Goal: Navigation & Orientation: Find specific page/section

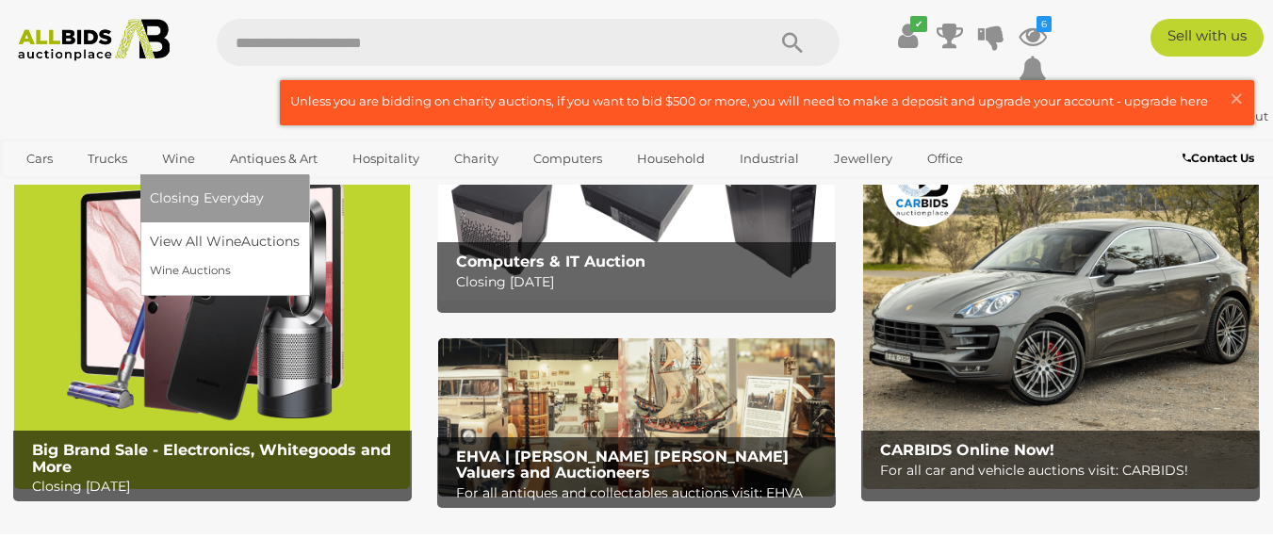
scroll to position [94, 0]
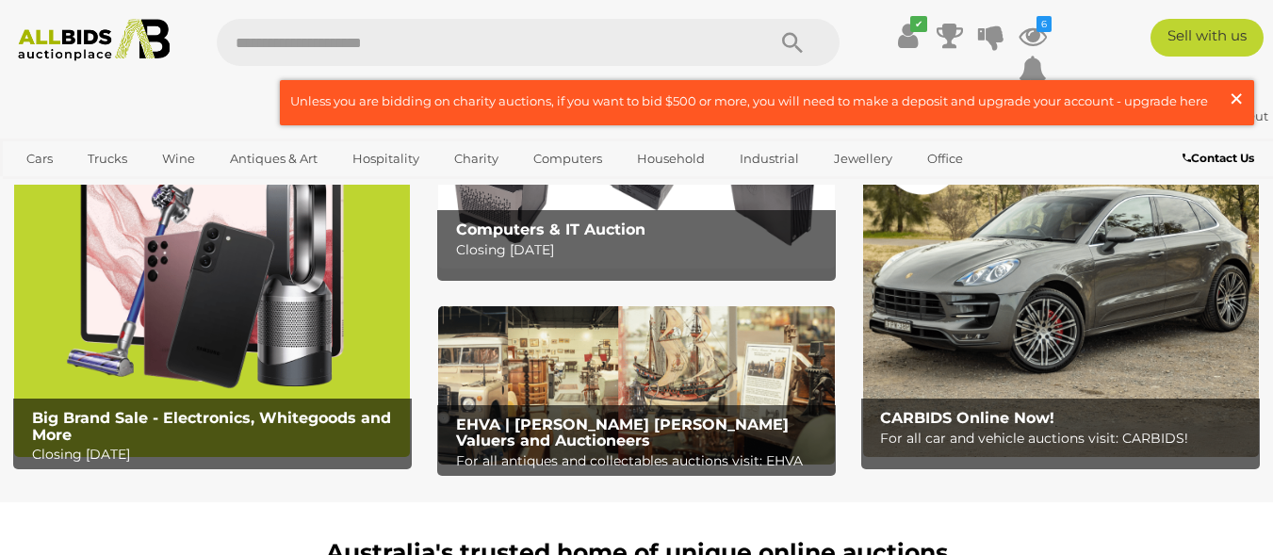
click at [1245, 101] on button "× Close" at bounding box center [1241, 101] width 26 height 25
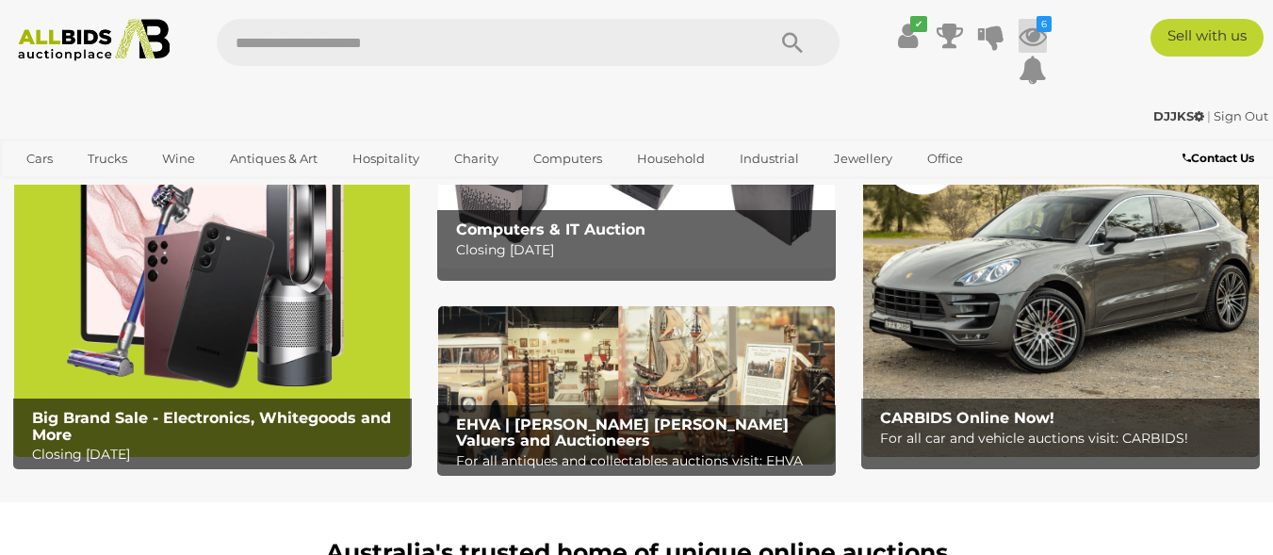
click at [1036, 31] on icon at bounding box center [1033, 36] width 28 height 34
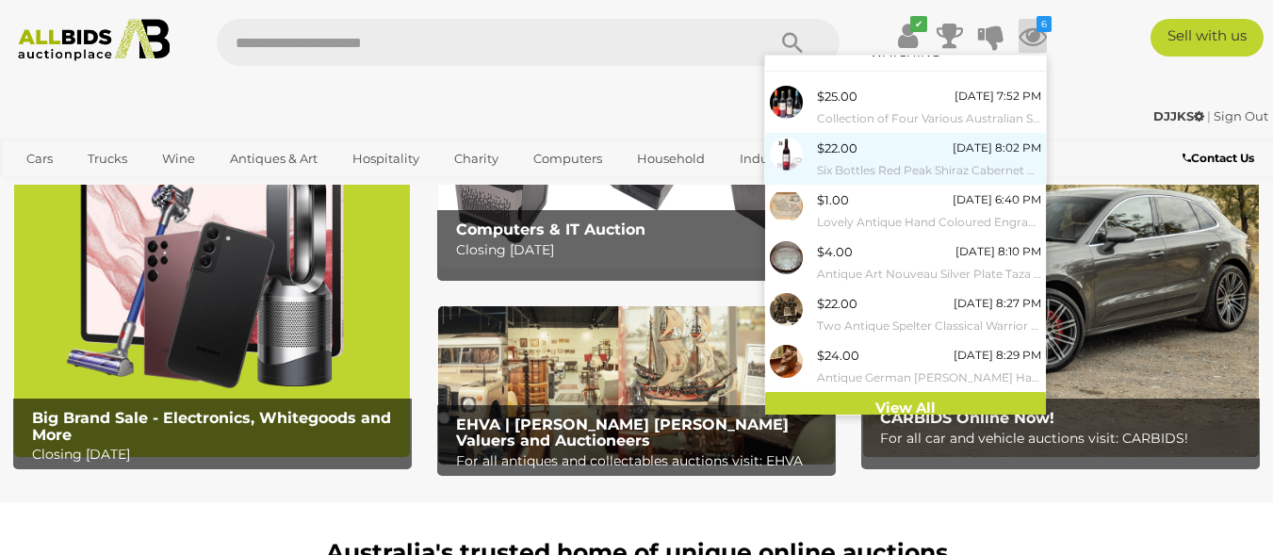
scroll to position [33, 0]
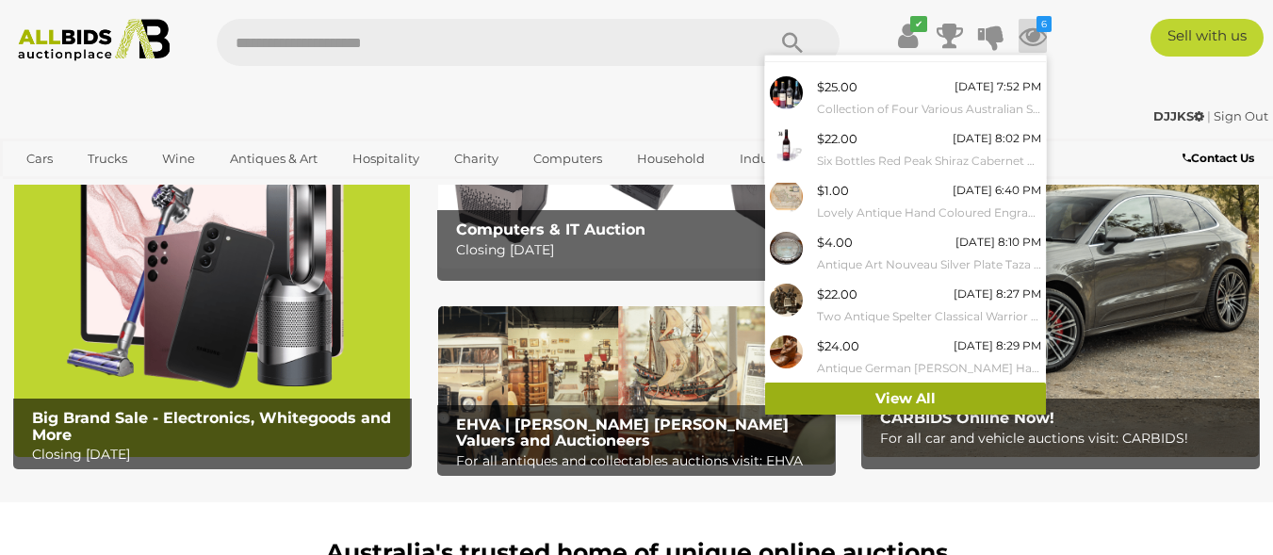
click at [911, 397] on link "View All" at bounding box center [905, 399] width 281 height 33
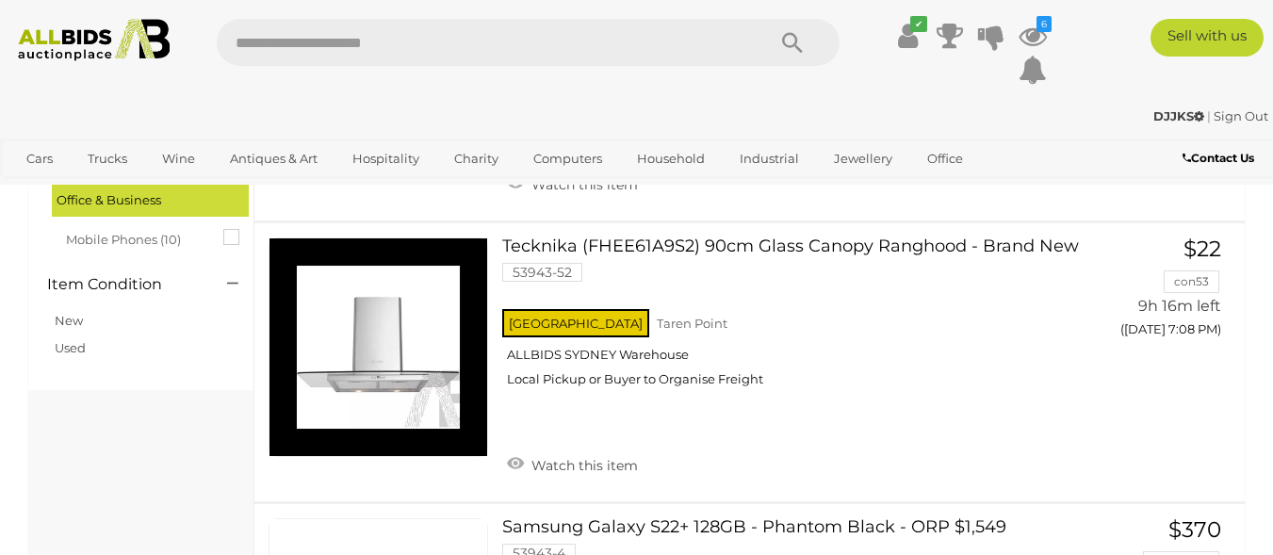
scroll to position [1414, 0]
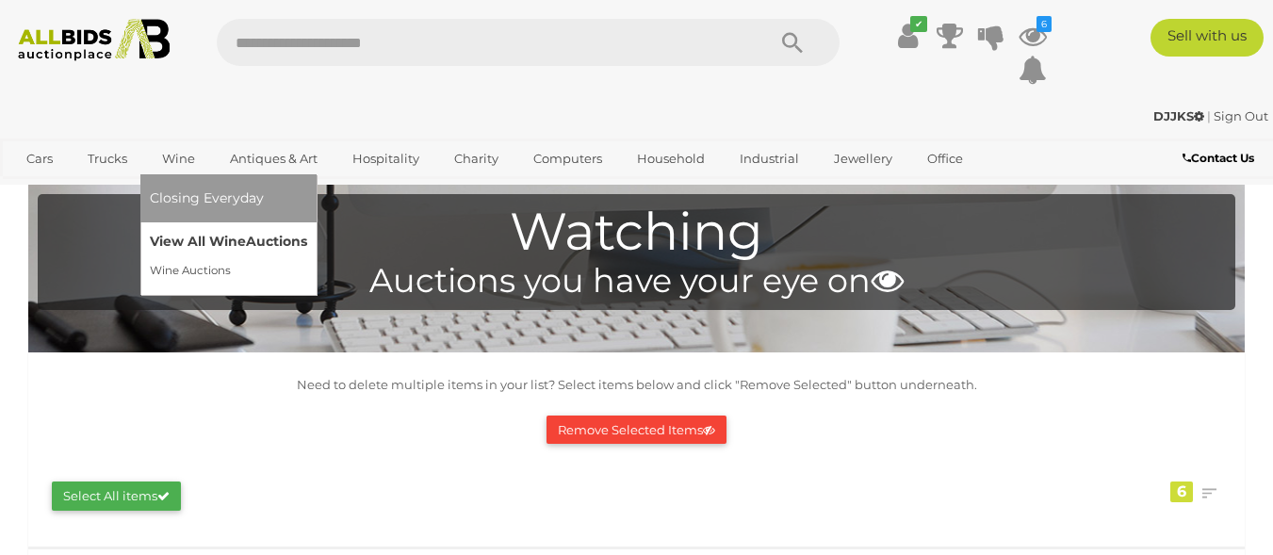
click at [186, 230] on link "View All Wine Auctions" at bounding box center [228, 241] width 157 height 29
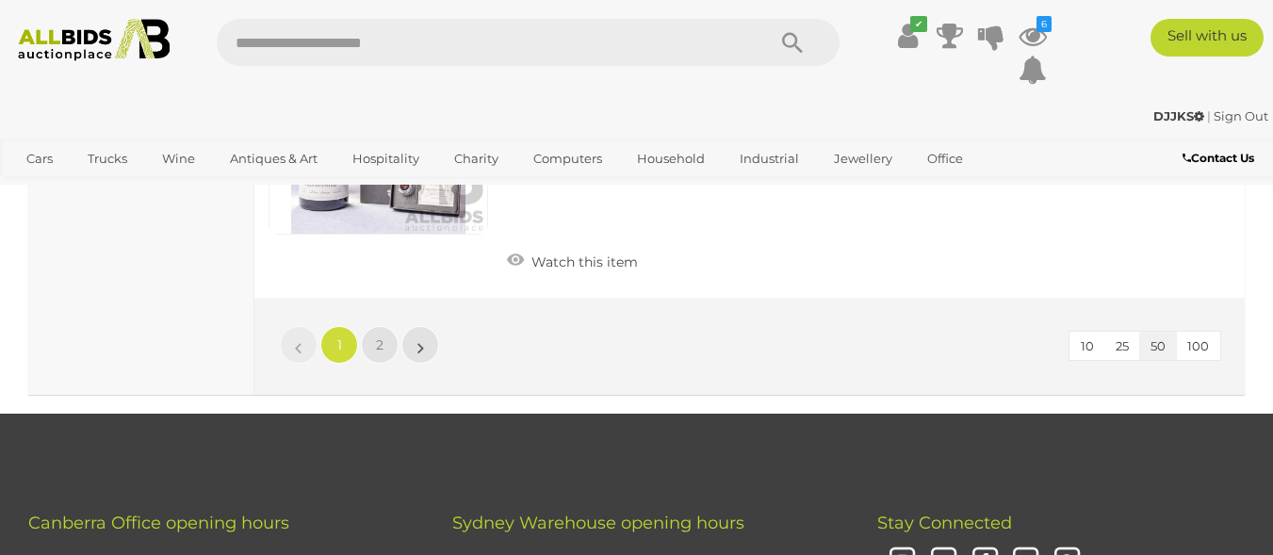
scroll to position [14513, 0]
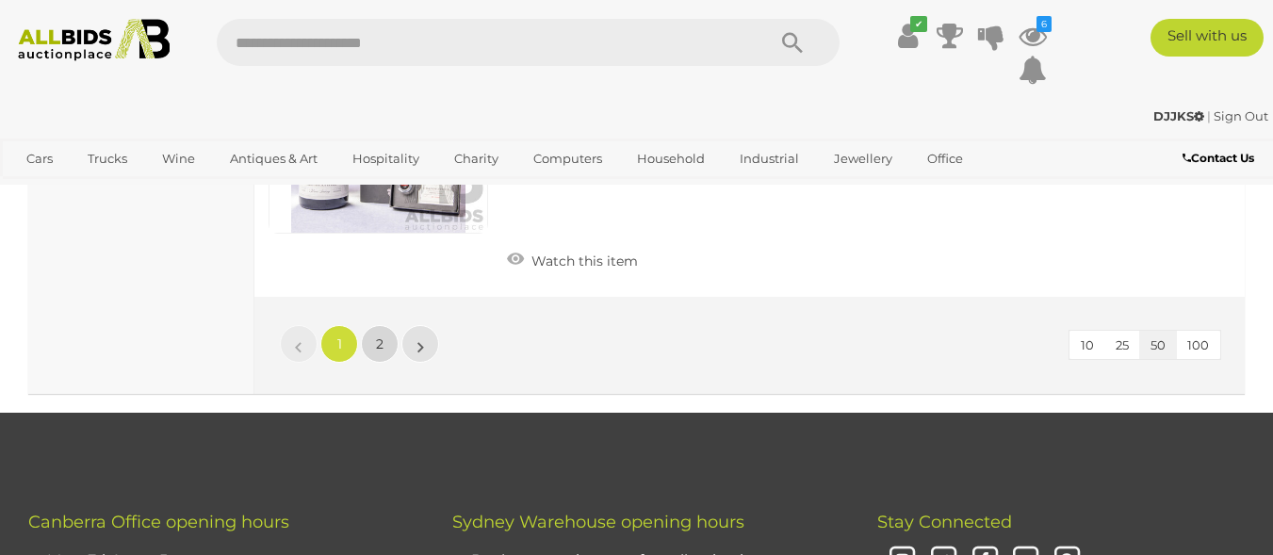
drag, startPoint x: 374, startPoint y: 357, endPoint x: 603, endPoint y: 8, distance: 417.9
click at [374, 357] on link "2" at bounding box center [380, 344] width 38 height 38
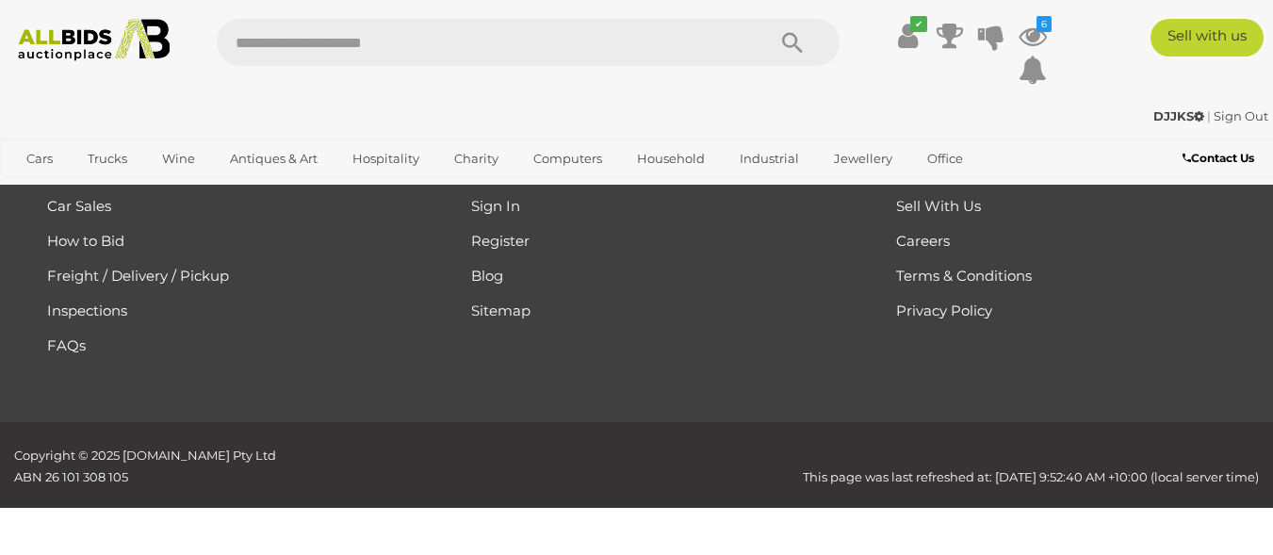
scroll to position [339, 0]
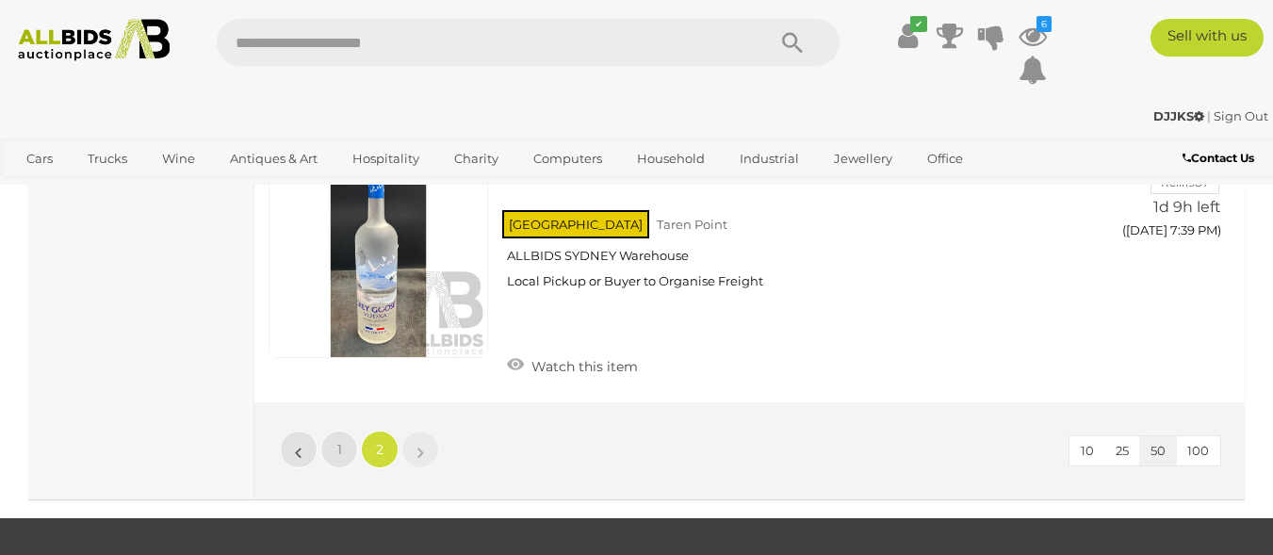
scroll to position [2224, 0]
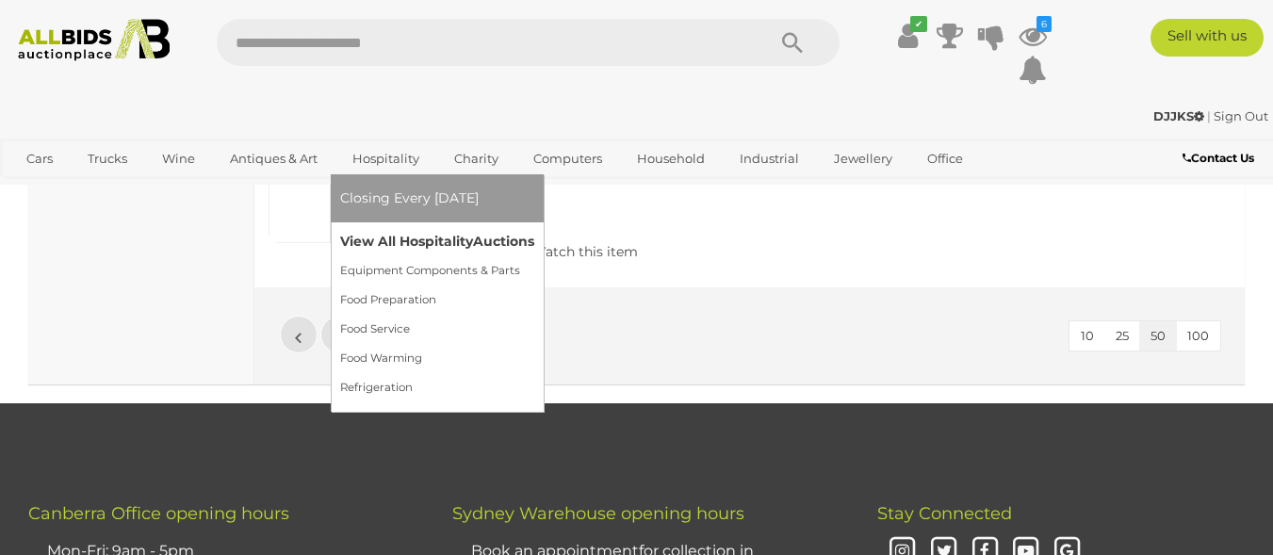
click at [395, 236] on link "View All Hospitality Auctions" at bounding box center [437, 241] width 194 height 29
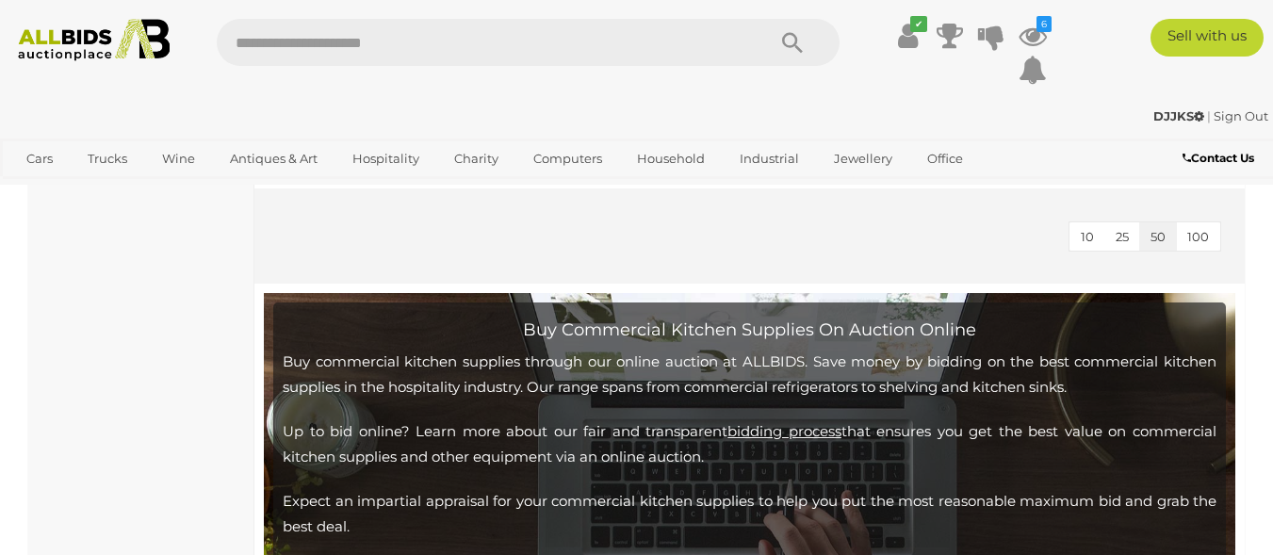
scroll to position [7539, 0]
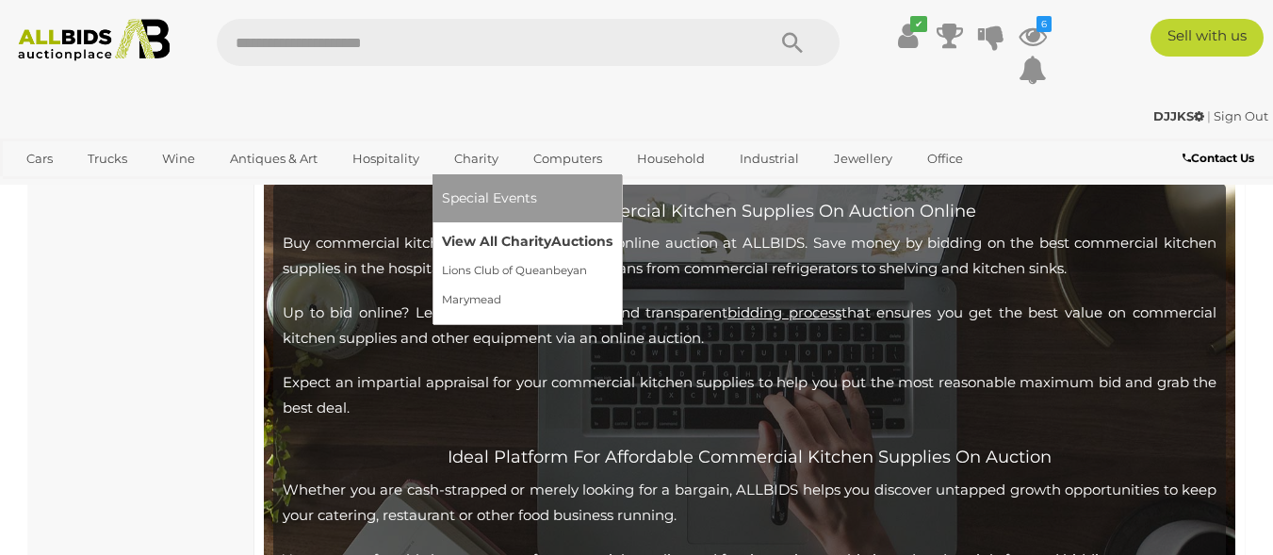
click at [499, 229] on link "View All Charity Auctions" at bounding box center [527, 241] width 171 height 29
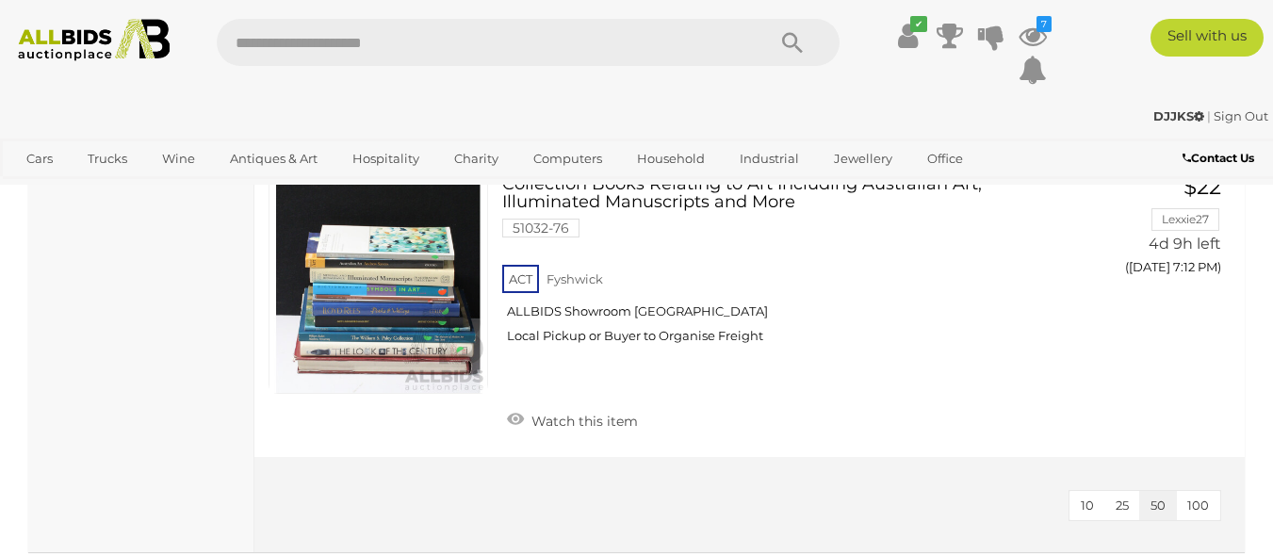
scroll to position [2921, 0]
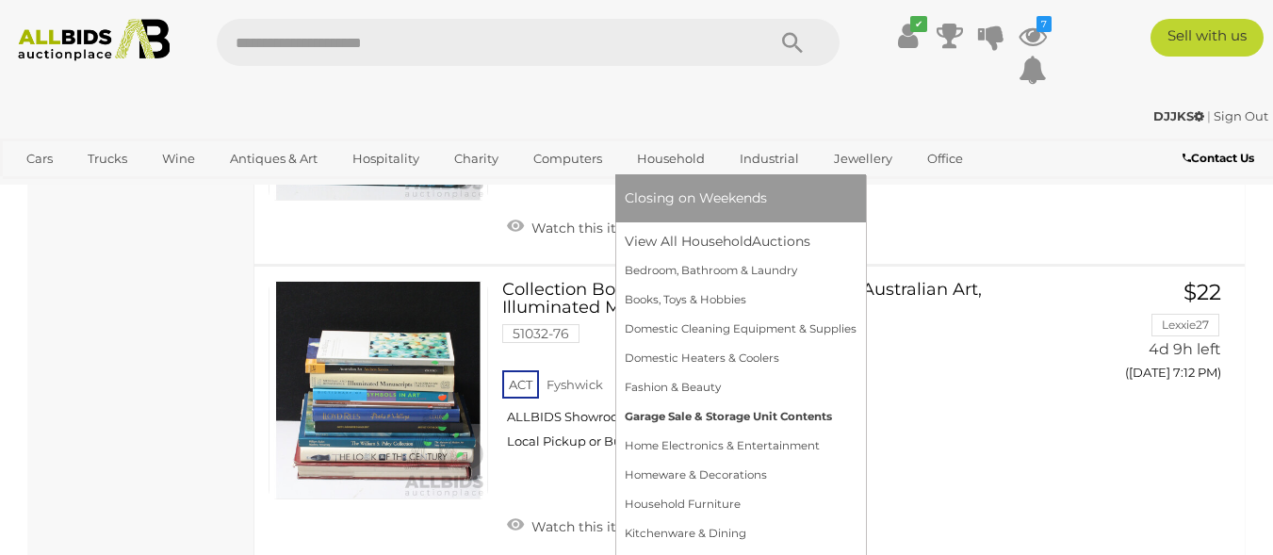
click at [775, 419] on link "Garage Sale & Storage Unit Contents" at bounding box center [741, 416] width 232 height 29
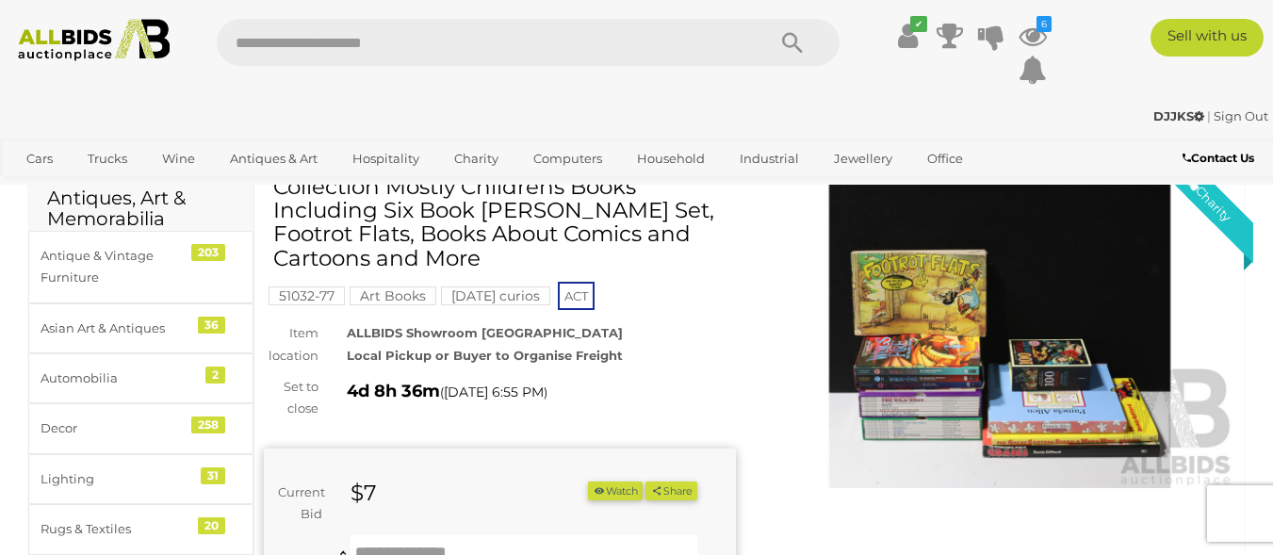
scroll to position [94, 0]
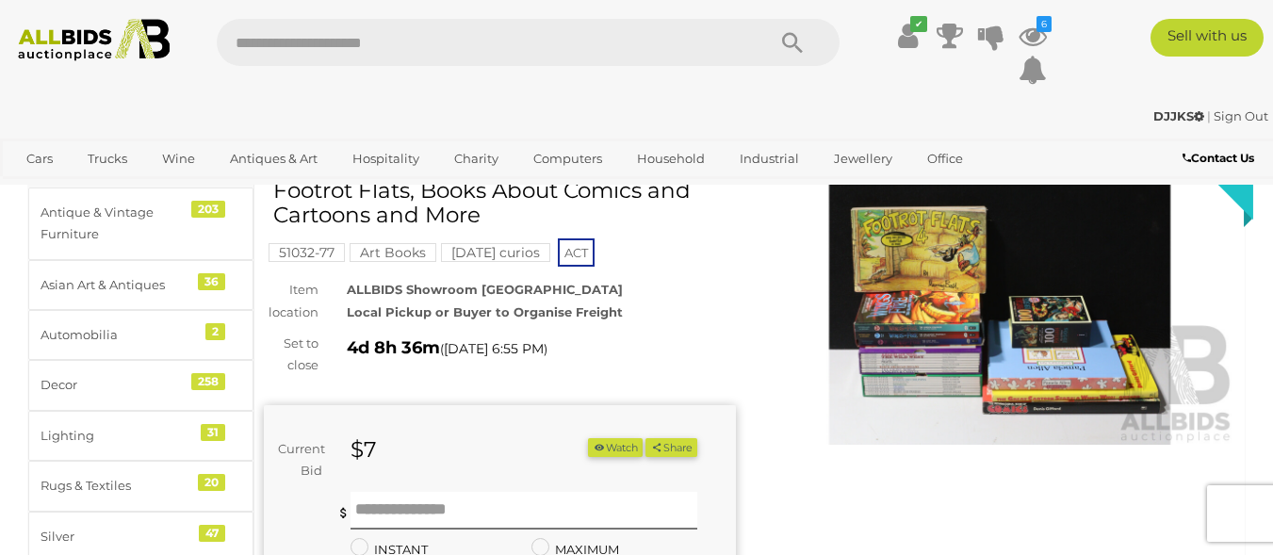
click at [926, 336] on img at bounding box center [1000, 293] width 472 height 304
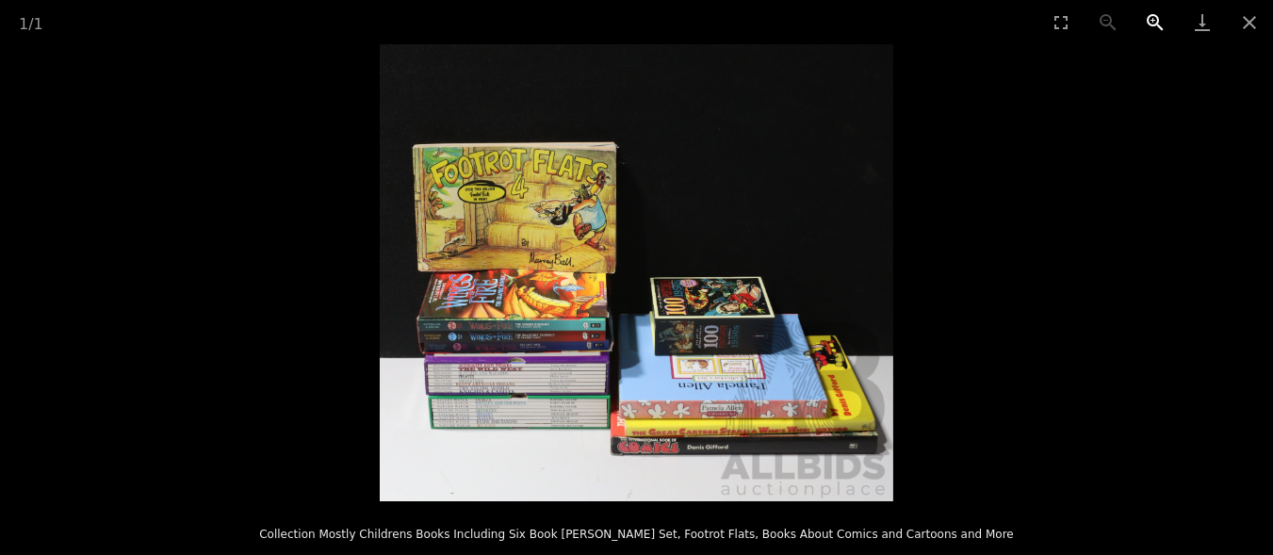
click at [1164, 23] on button "Zoom in" at bounding box center [1155, 22] width 47 height 44
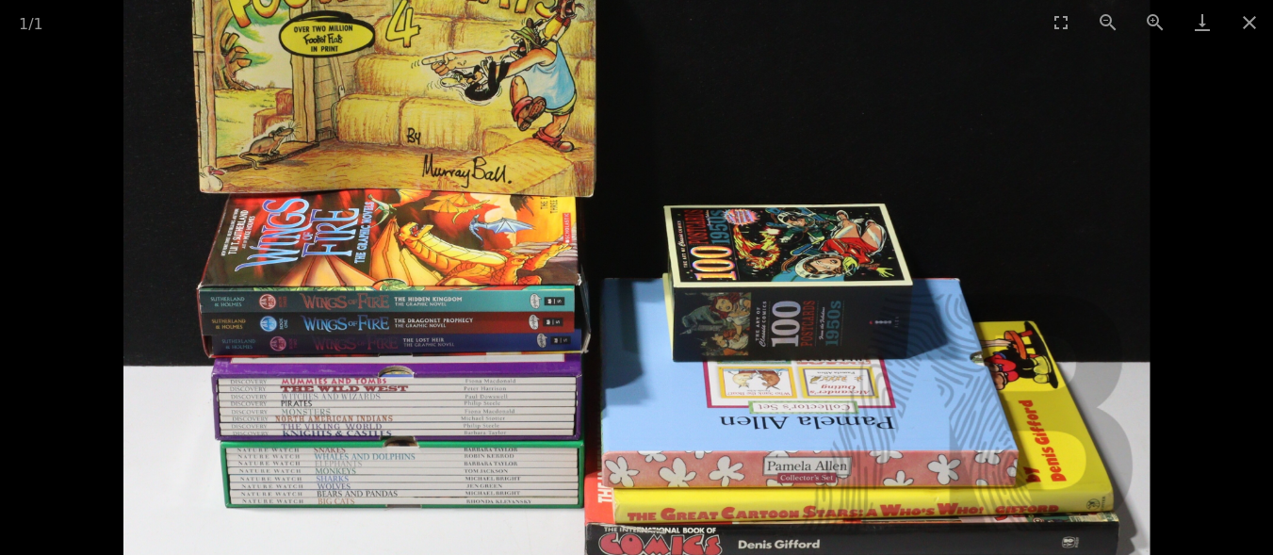
drag, startPoint x: 646, startPoint y: 267, endPoint x: 695, endPoint y: 172, distance: 106.7
click at [694, 178] on img at bounding box center [636, 196] width 1027 height 914
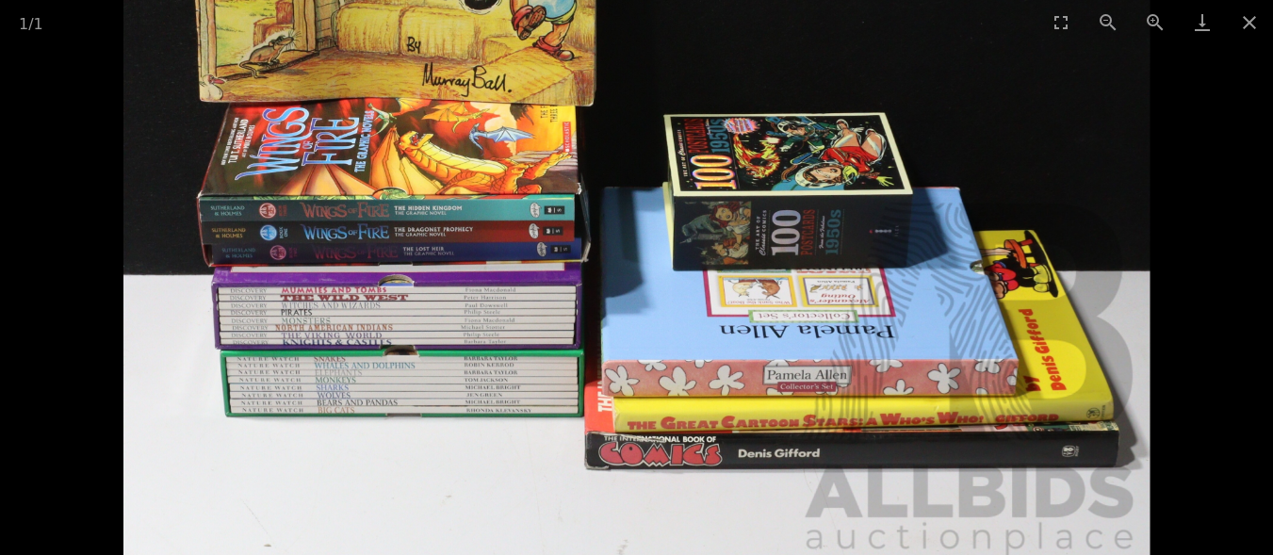
drag, startPoint x: 652, startPoint y: 351, endPoint x: 670, endPoint y: 277, distance: 75.7
click at [670, 277] on img at bounding box center [636, 105] width 1027 height 914
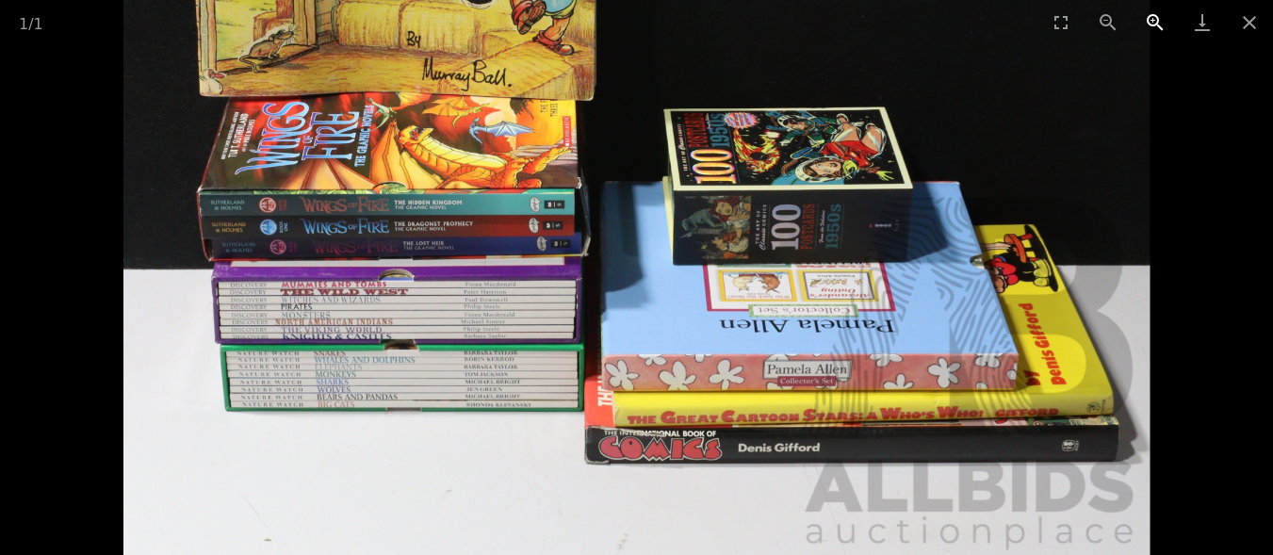
click at [1146, 19] on button "Zoom in" at bounding box center [1155, 22] width 47 height 44
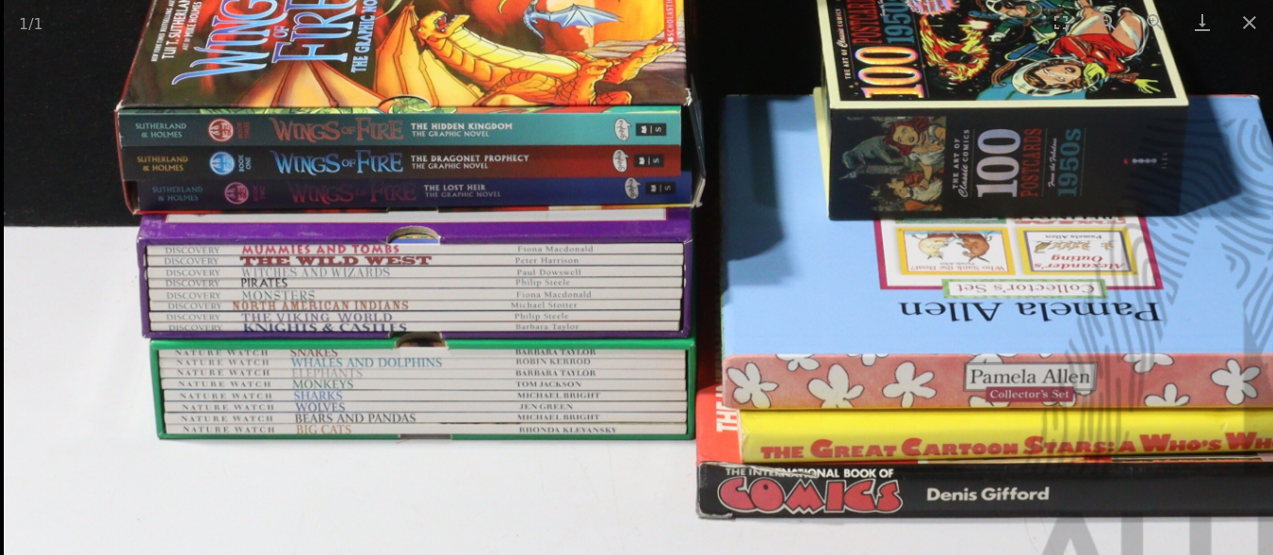
drag, startPoint x: 877, startPoint y: 355, endPoint x: 901, endPoint y: -1, distance: 357.0
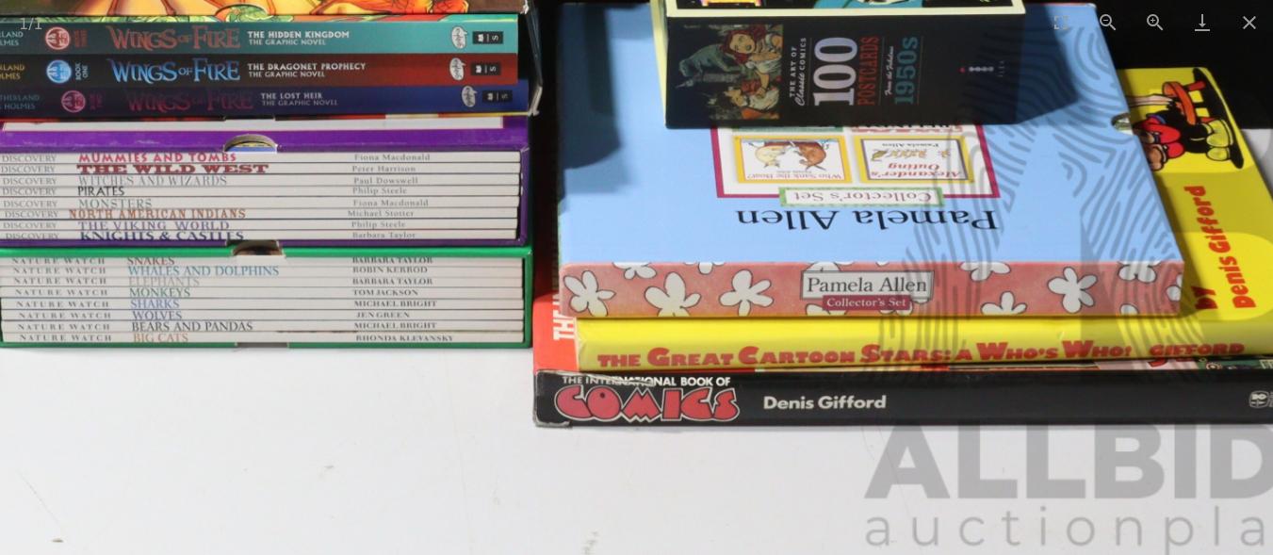
drag, startPoint x: 1124, startPoint y: 204, endPoint x: 965, endPoint y: 214, distance: 159.6
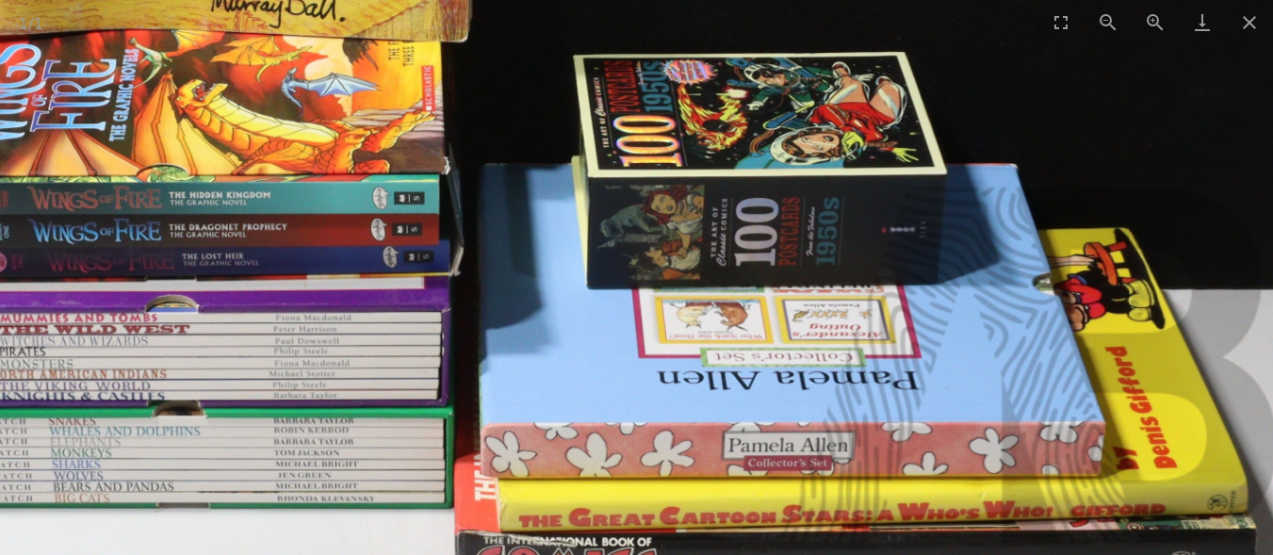
drag, startPoint x: 965, startPoint y: 214, endPoint x: 941, endPoint y: 374, distance: 162.1
click at [941, 374] on img at bounding box center [533, 39] width 1542 height 1371
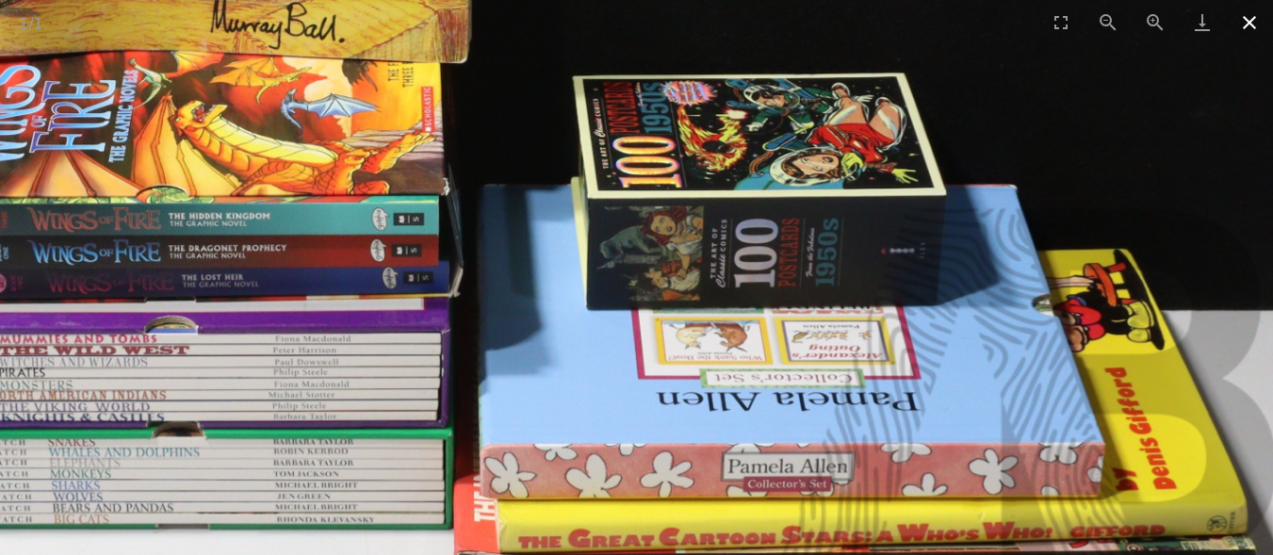
click at [1249, 35] on button "Close gallery" at bounding box center [1249, 22] width 47 height 44
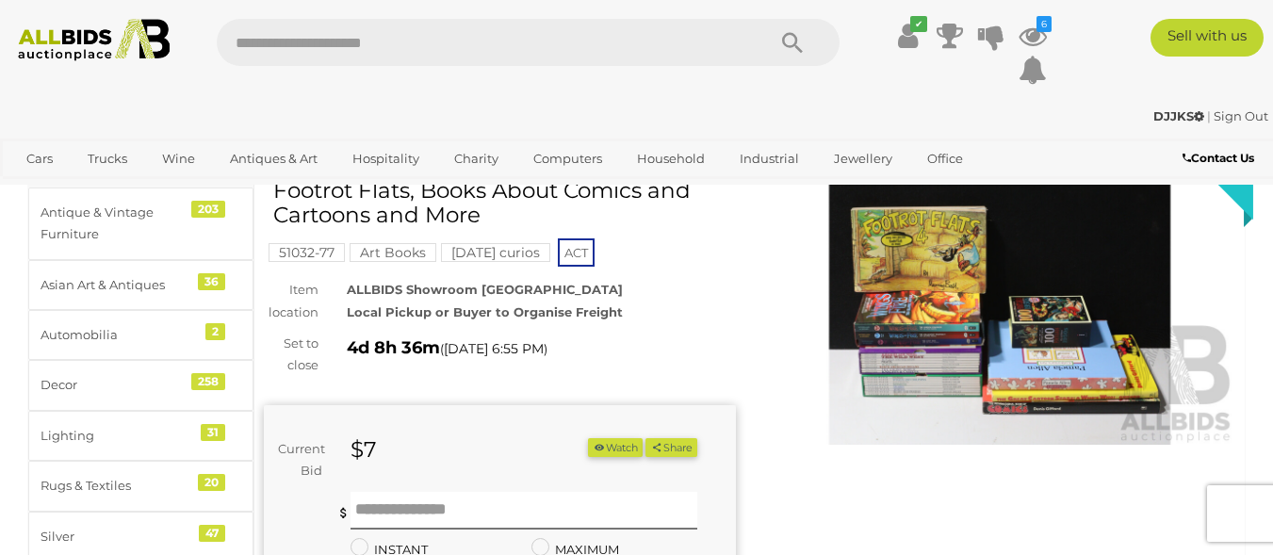
click at [593, 449] on icon "button" at bounding box center [599, 447] width 13 height 10
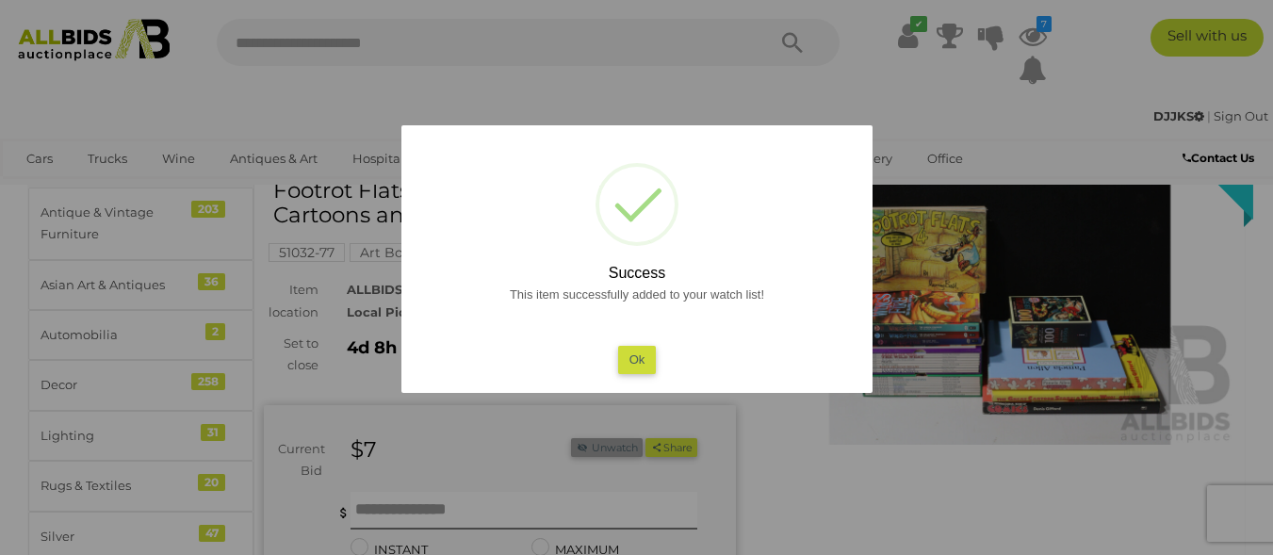
click at [637, 361] on button "Ok" at bounding box center [636, 359] width 39 height 27
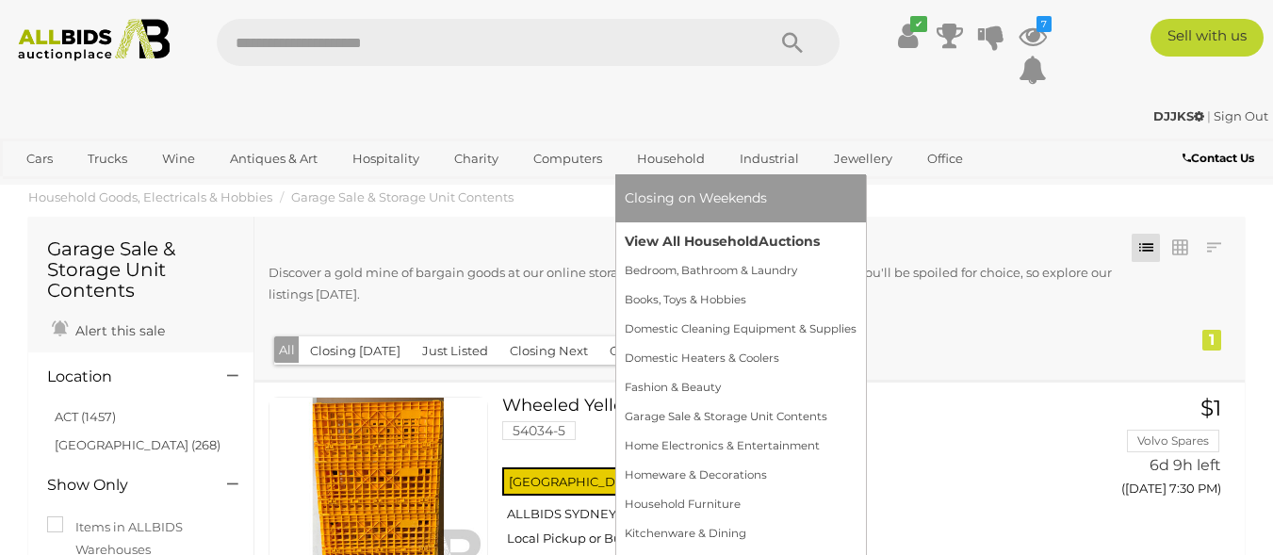
click at [673, 246] on link "View All Household Auctions" at bounding box center [741, 241] width 232 height 29
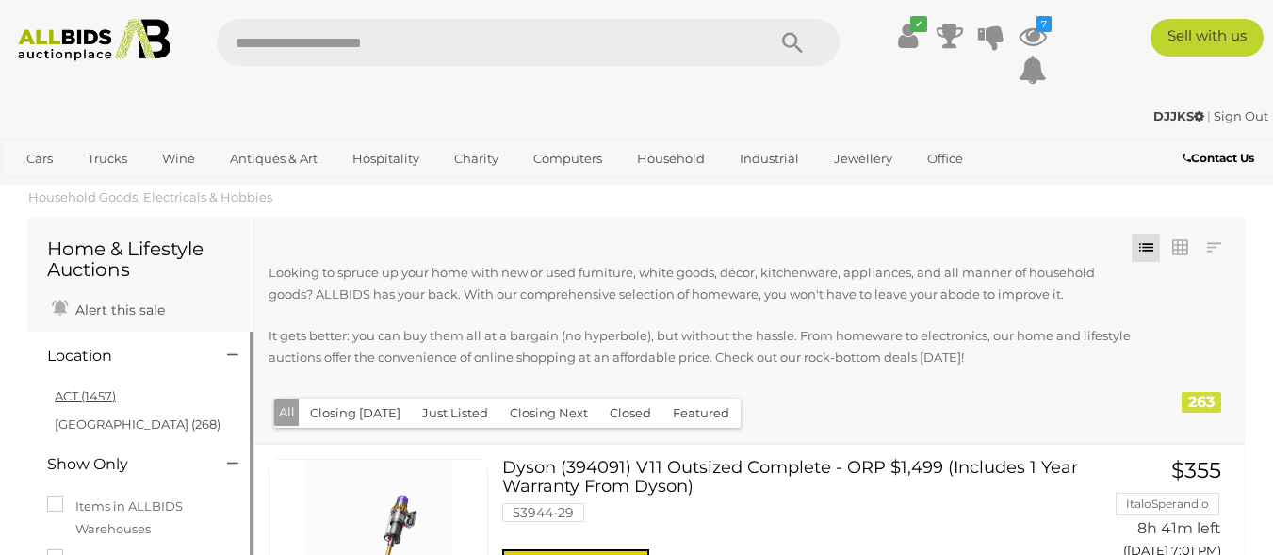
click at [107, 399] on link "ACT (1457)" at bounding box center [85, 395] width 61 height 15
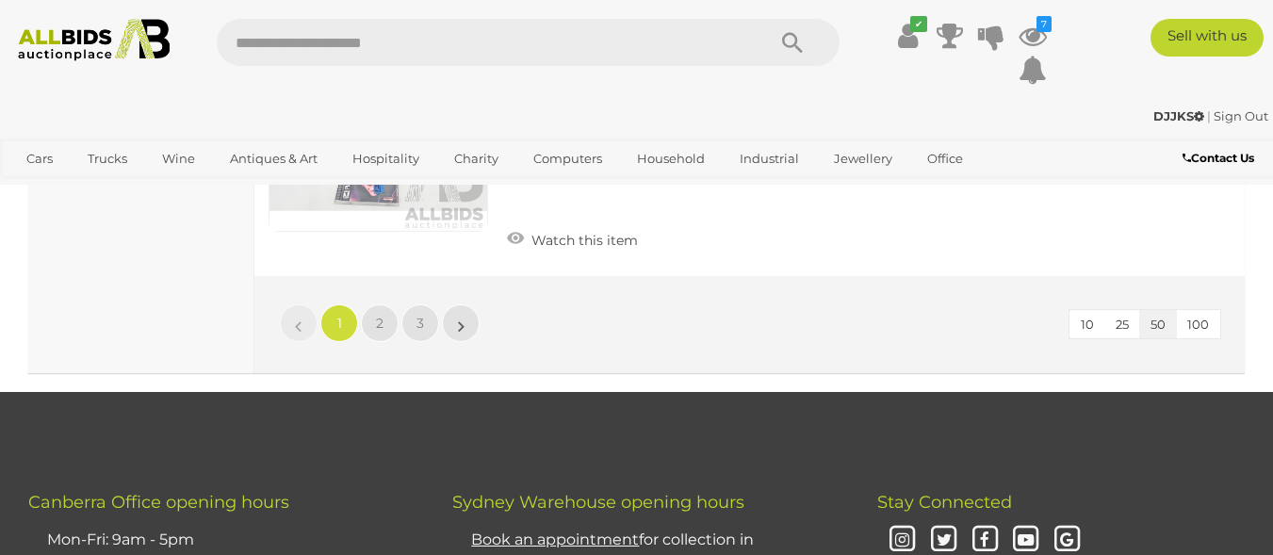
scroll to position [14513, 0]
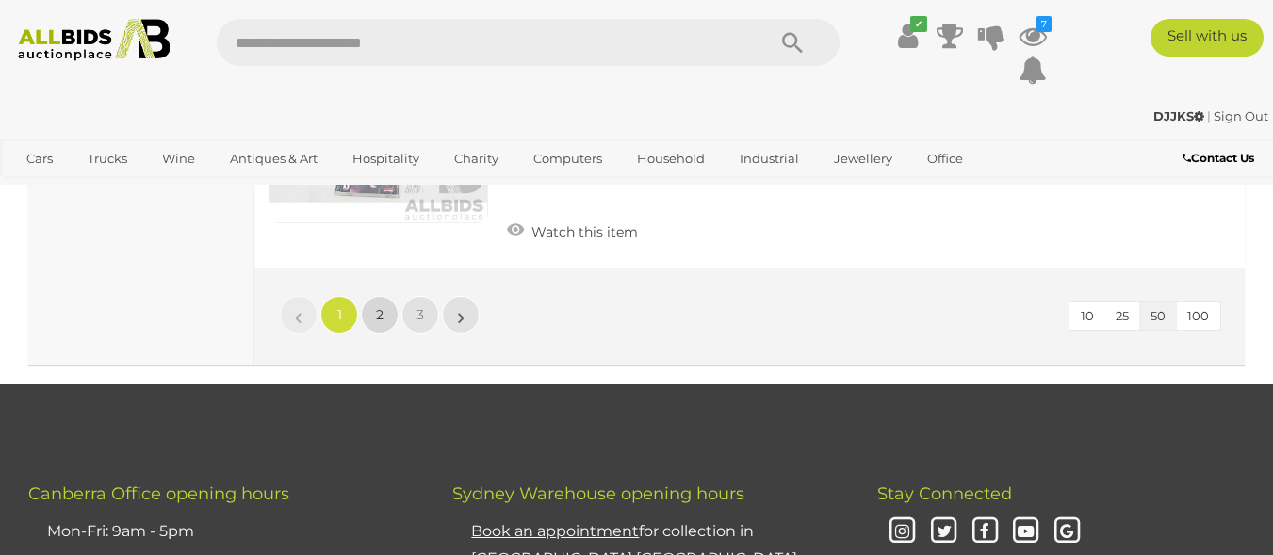
click at [382, 306] on span "2" at bounding box center [380, 314] width 8 height 17
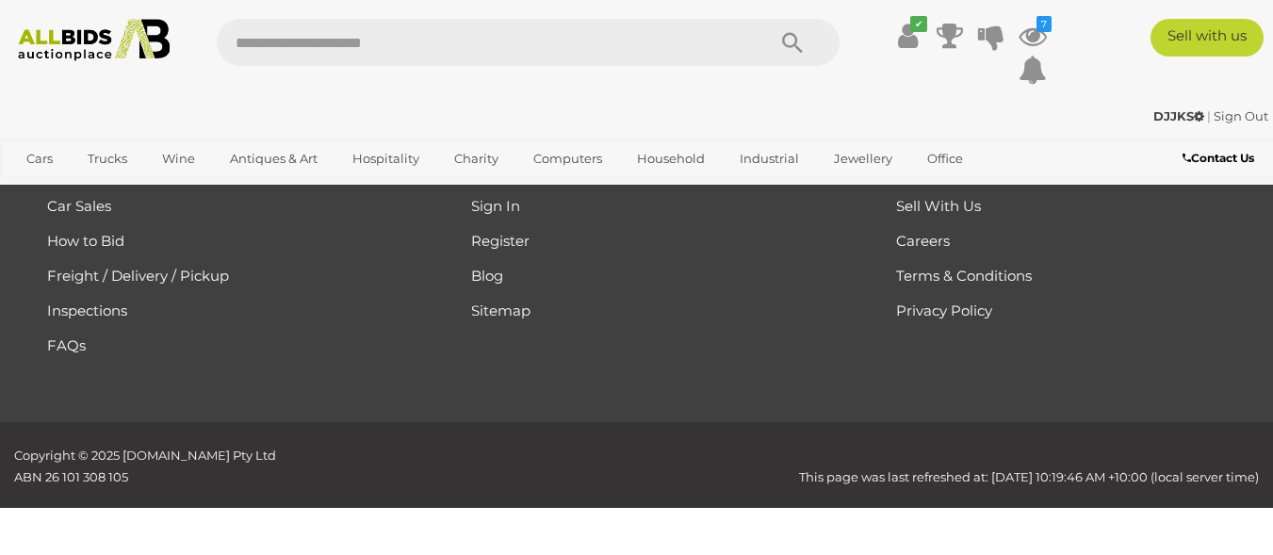
scroll to position [254, 0]
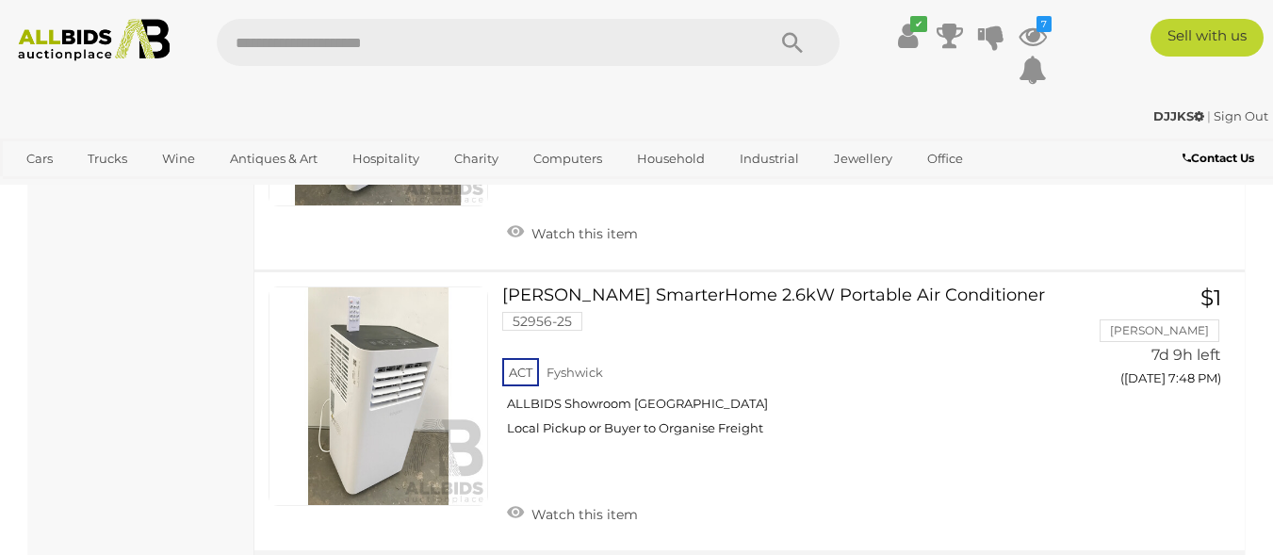
scroll to position [14607, 0]
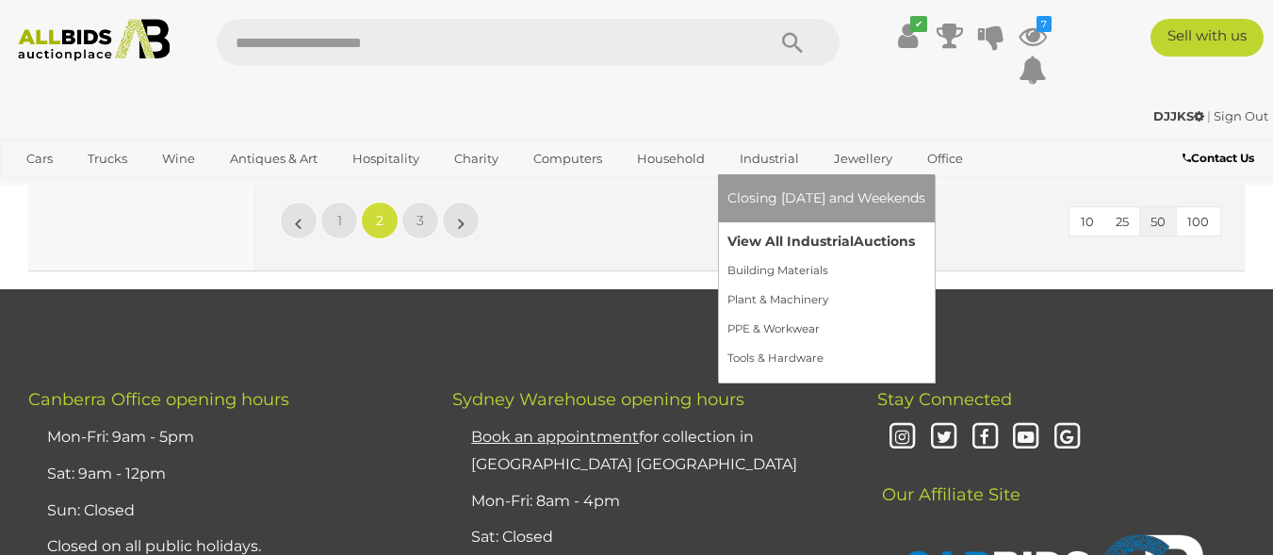
click at [772, 242] on link "View All Industrial Auctions" at bounding box center [827, 241] width 198 height 29
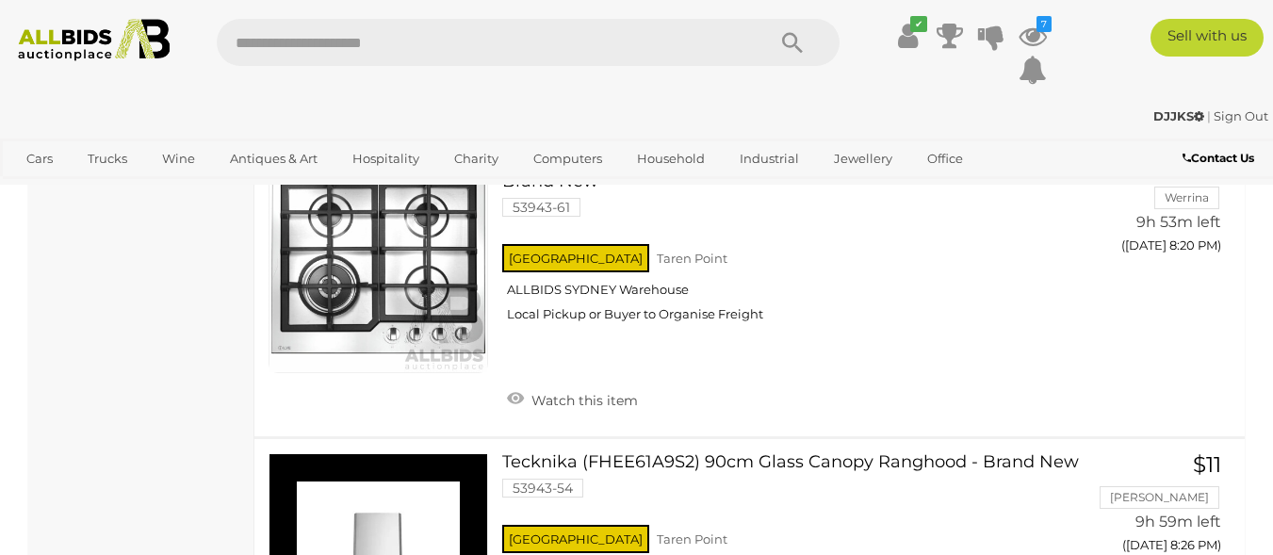
scroll to position [9330, 0]
